Goal: Complete application form

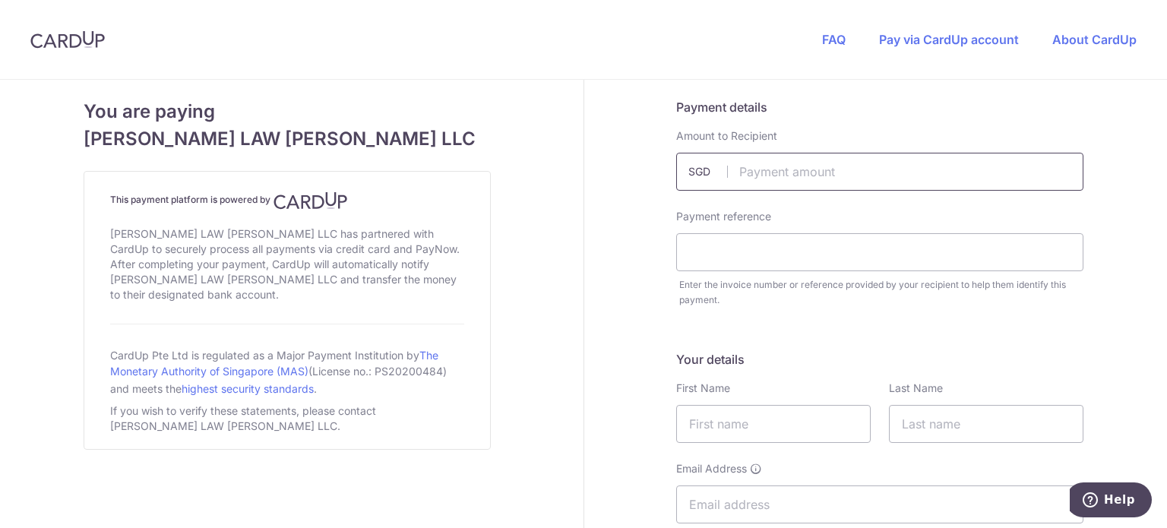
click at [902, 170] on input "text" at bounding box center [879, 172] width 407 height 38
type input "5300.00"
click at [924, 247] on input "text" at bounding box center [879, 252] width 407 height 38
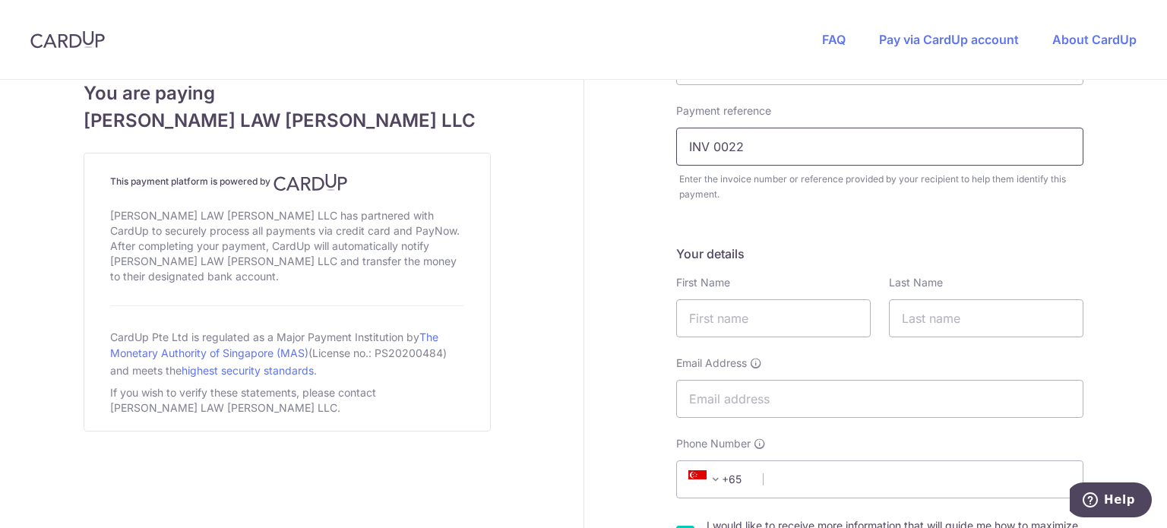
scroll to position [115, 0]
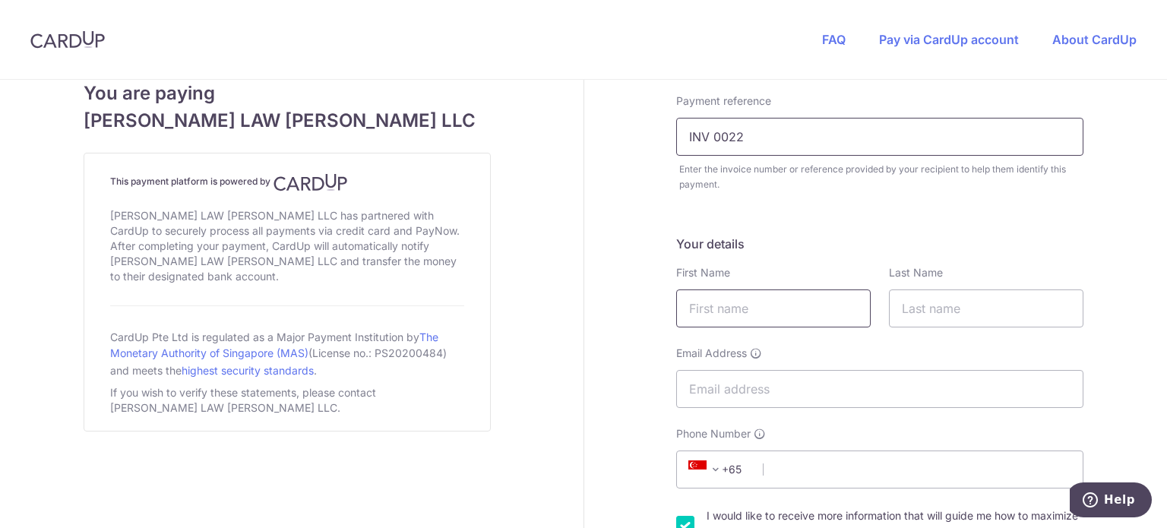
type input "INV 0022"
click at [735, 318] on input "text" at bounding box center [773, 308] width 195 height 38
type input "NARENDRA"
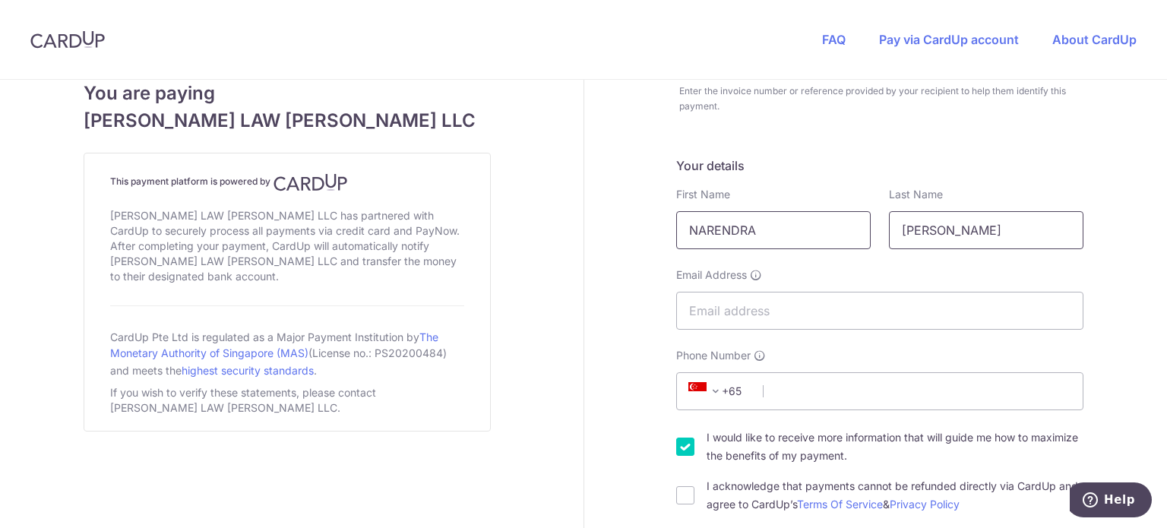
scroll to position [195, 0]
type input "[PERSON_NAME]"
click at [735, 313] on input "Email Address" at bounding box center [879, 310] width 407 height 38
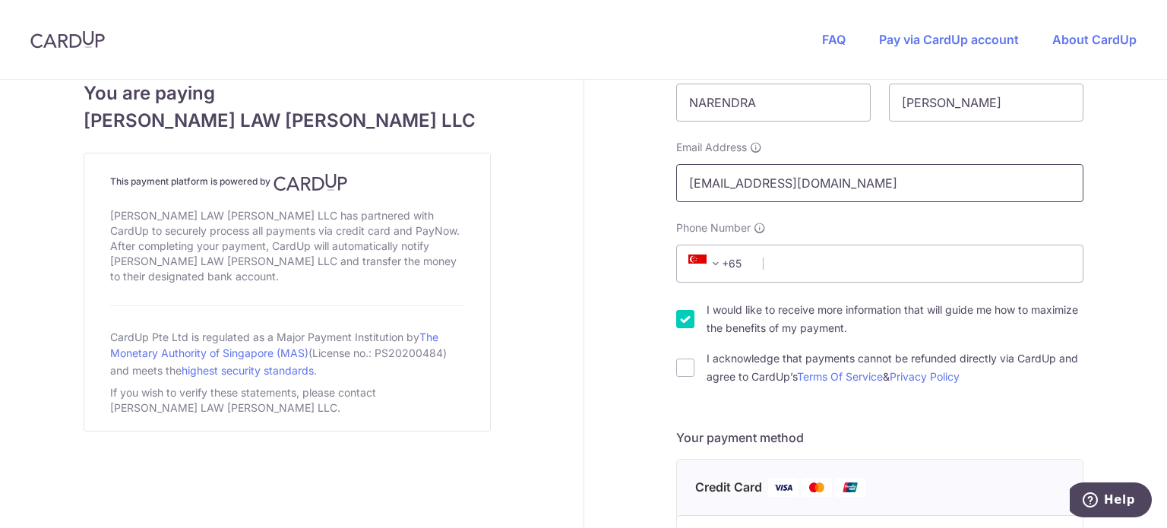
scroll to position [322, 0]
type input "[EMAIL_ADDRESS][DOMAIN_NAME]"
click at [789, 266] on input "Phone Number" at bounding box center [879, 263] width 407 height 38
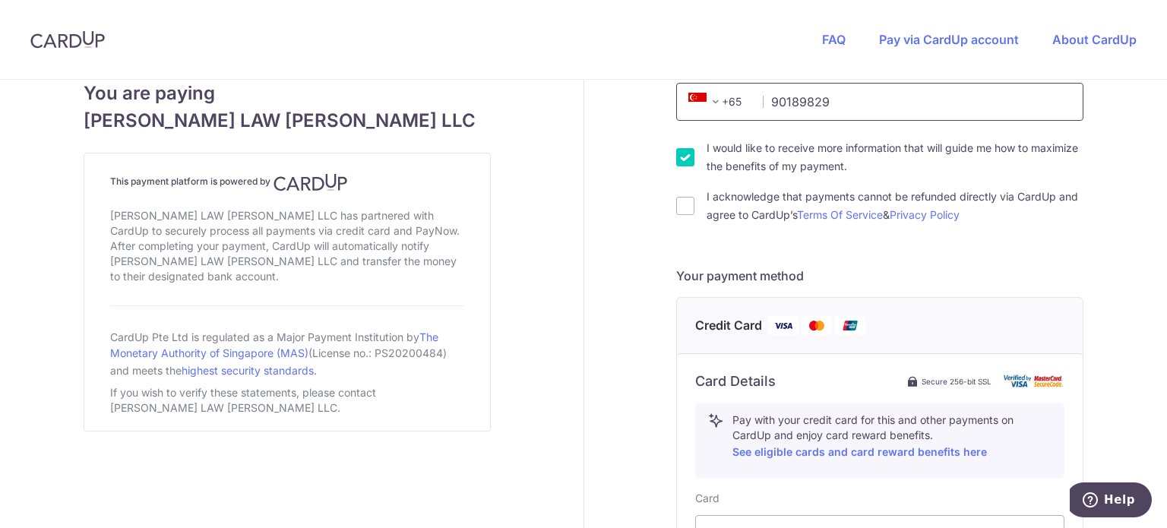
scroll to position [485, 0]
type input "90189829"
click at [676, 204] on input "I acknowledge that payments cannot be refunded directly via CardUp and agree to…" at bounding box center [685, 204] width 18 height 18
checkbox input "true"
click at [778, 324] on img at bounding box center [783, 324] width 30 height 19
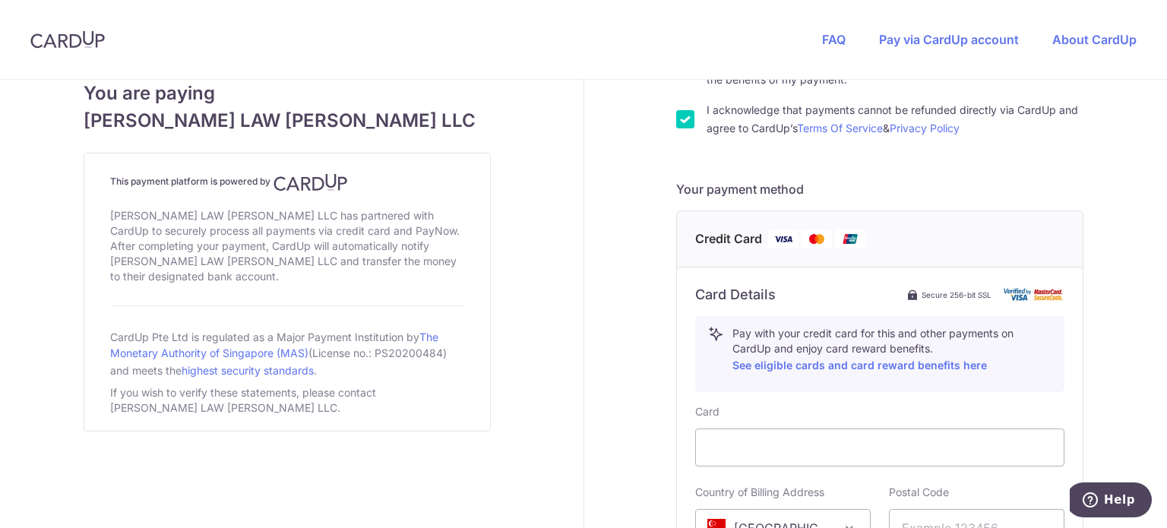
scroll to position [573, 0]
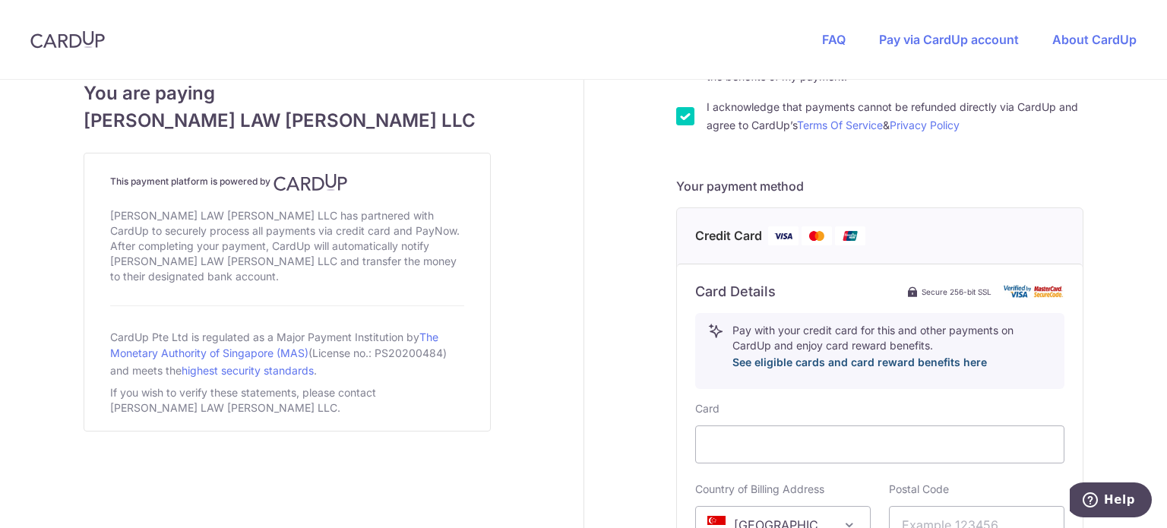
click at [808, 365] on link "See eligible cards and card reward benefits here" at bounding box center [859, 362] width 255 height 13
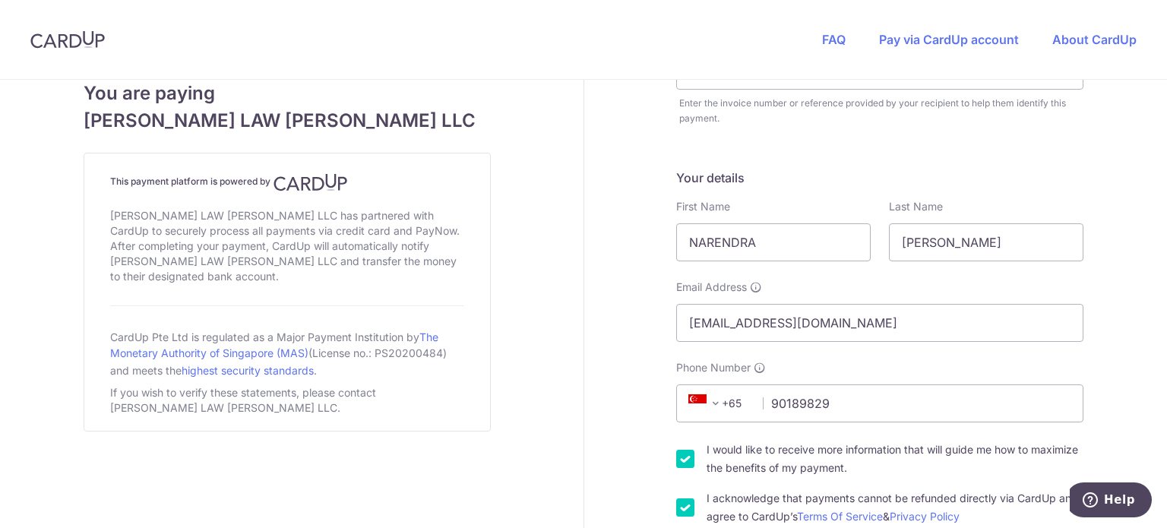
scroll to position [181, 0]
